Goal: Information Seeking & Learning: Learn about a topic

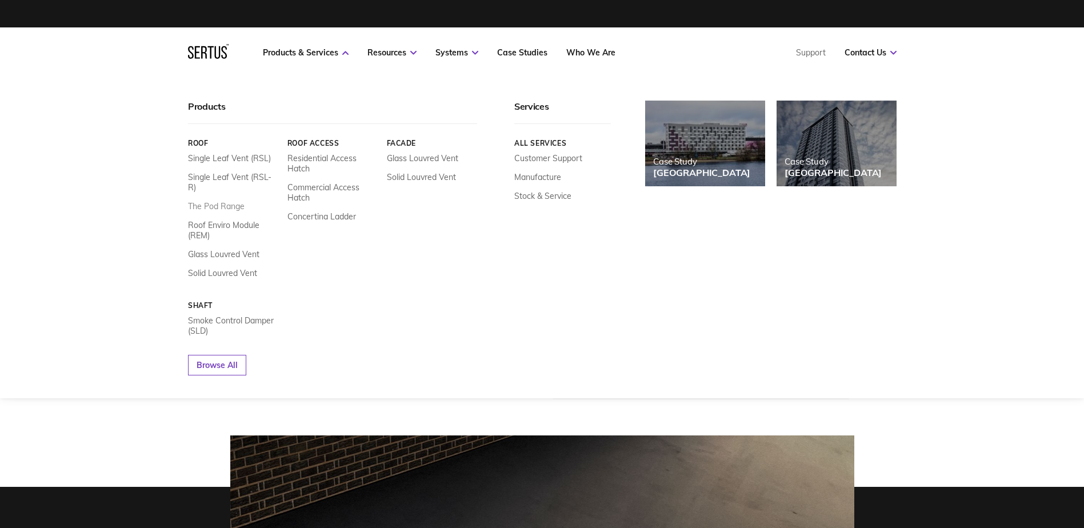
click at [218, 201] on link "The Pod Range" at bounding box center [216, 206] width 57 height 10
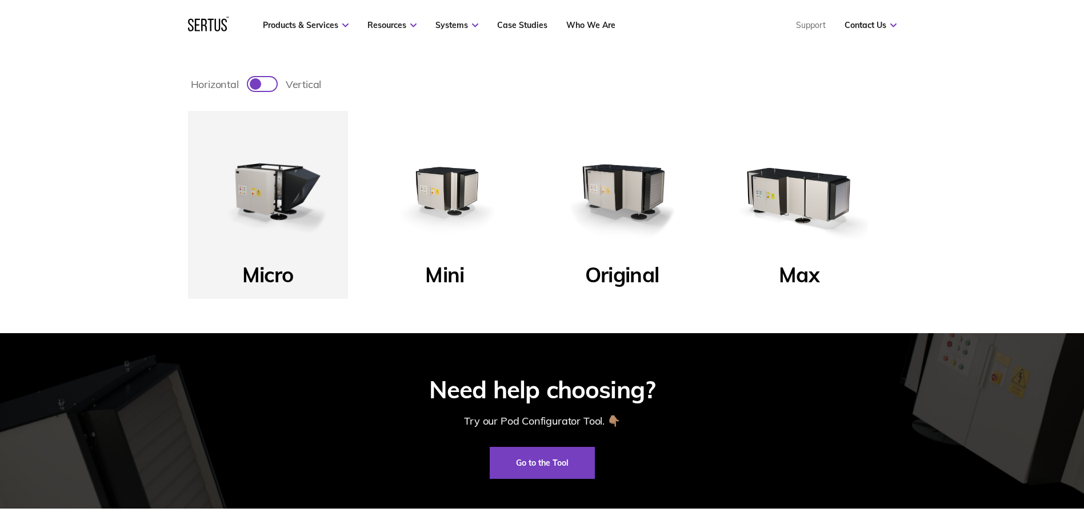
scroll to position [457, 0]
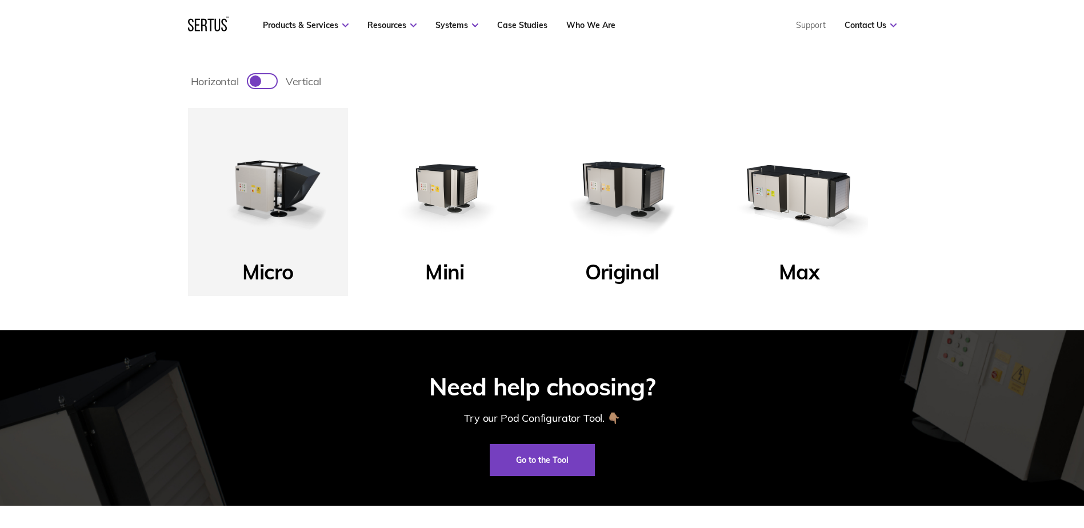
click at [268, 82] on div at bounding box center [268, 81] width 6 height 6
checkbox input "true"
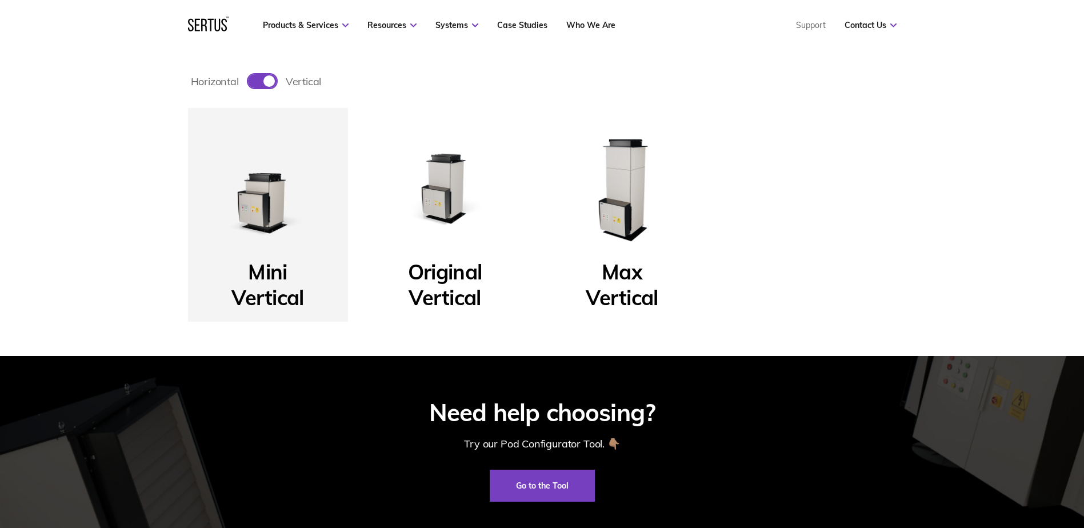
click at [625, 210] on img at bounding box center [622, 187] width 137 height 137
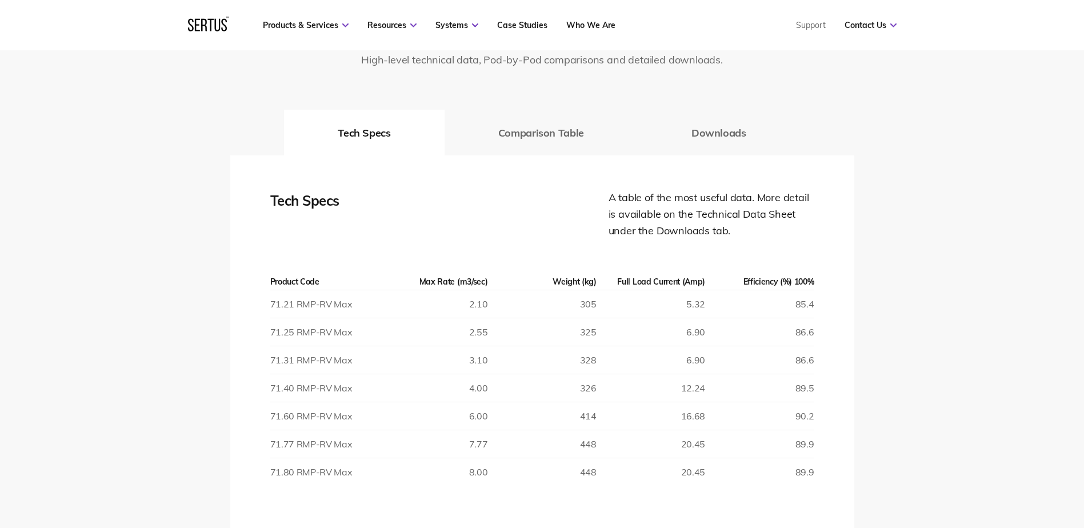
scroll to position [1601, 0]
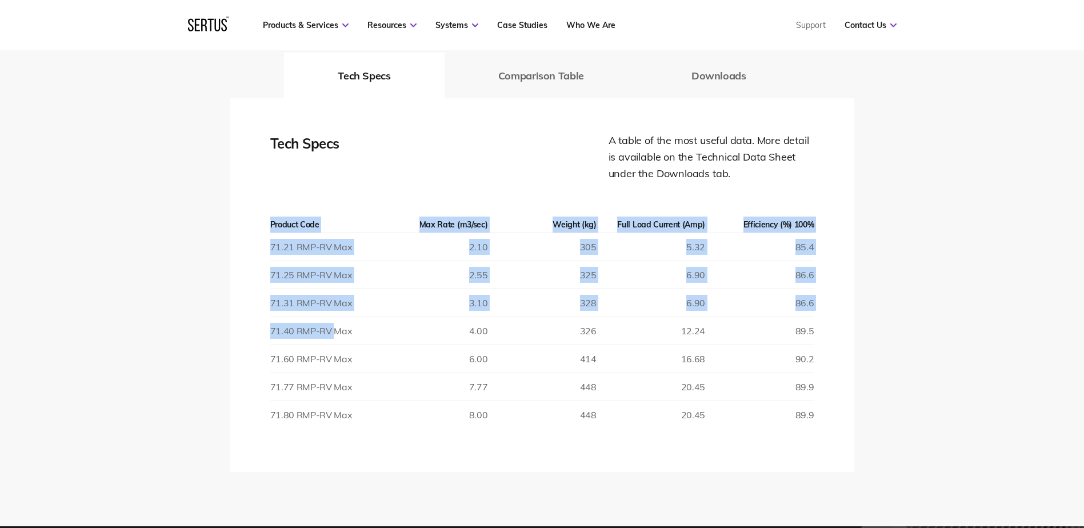
drag, startPoint x: 266, startPoint y: 244, endPoint x: 335, endPoint y: 341, distance: 119.0
click at [335, 341] on div "Tech Specs A table of the most useful data. More detail is available on the Tec…" at bounding box center [542, 284] width 624 height 373
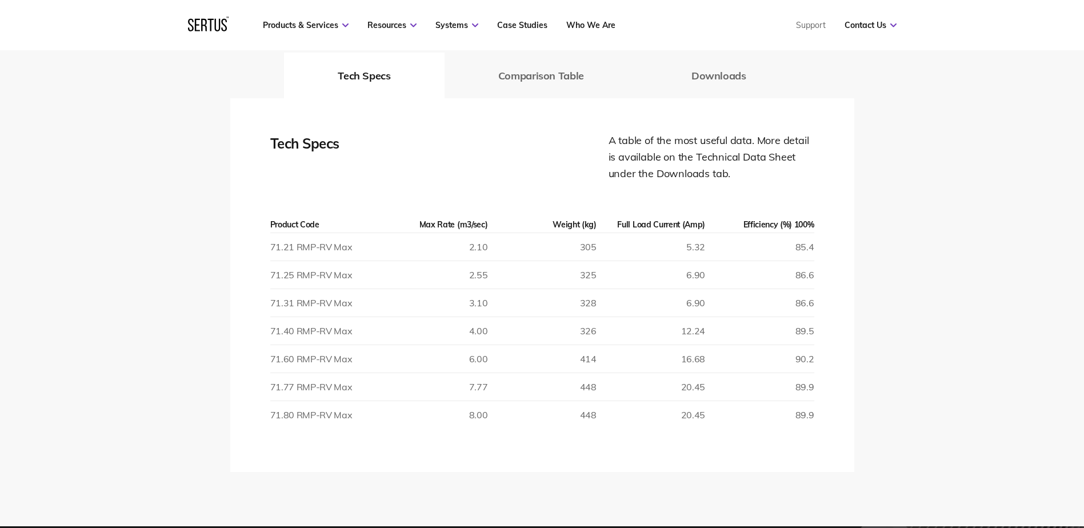
drag, startPoint x: 335, startPoint y: 341, endPoint x: 334, endPoint y: 349, distance: 8.1
click at [334, 349] on td "71.60 RMP-RV Max" at bounding box center [324, 359] width 109 height 28
